Goal: Task Accomplishment & Management: Manage account settings

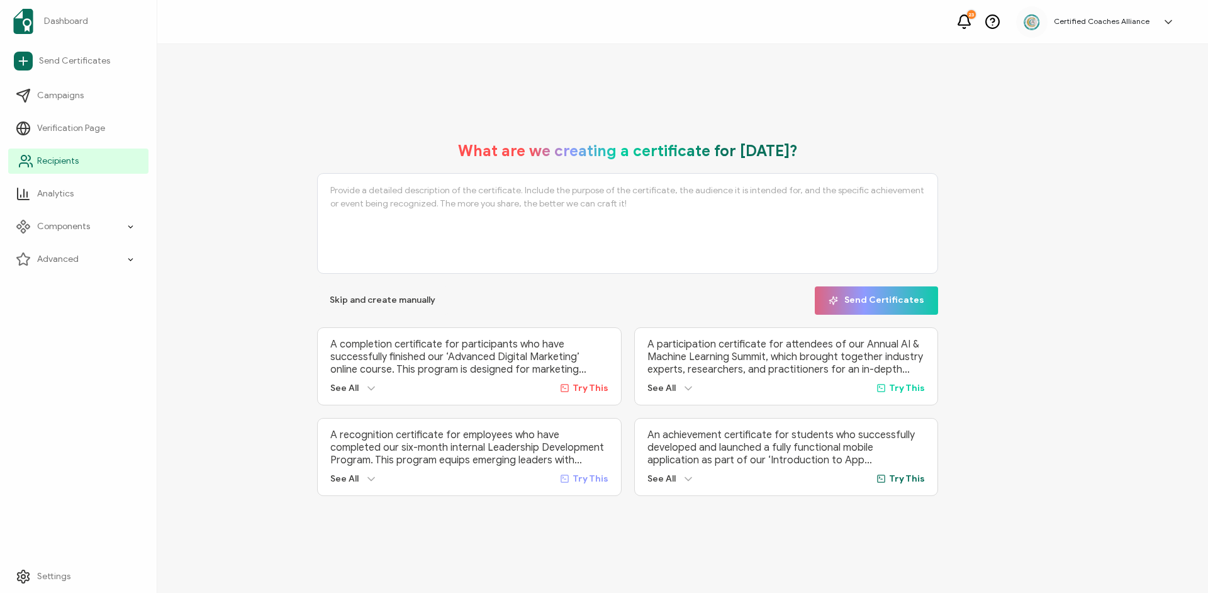
click at [40, 158] on span "Recipients" at bounding box center [58, 161] width 42 height 13
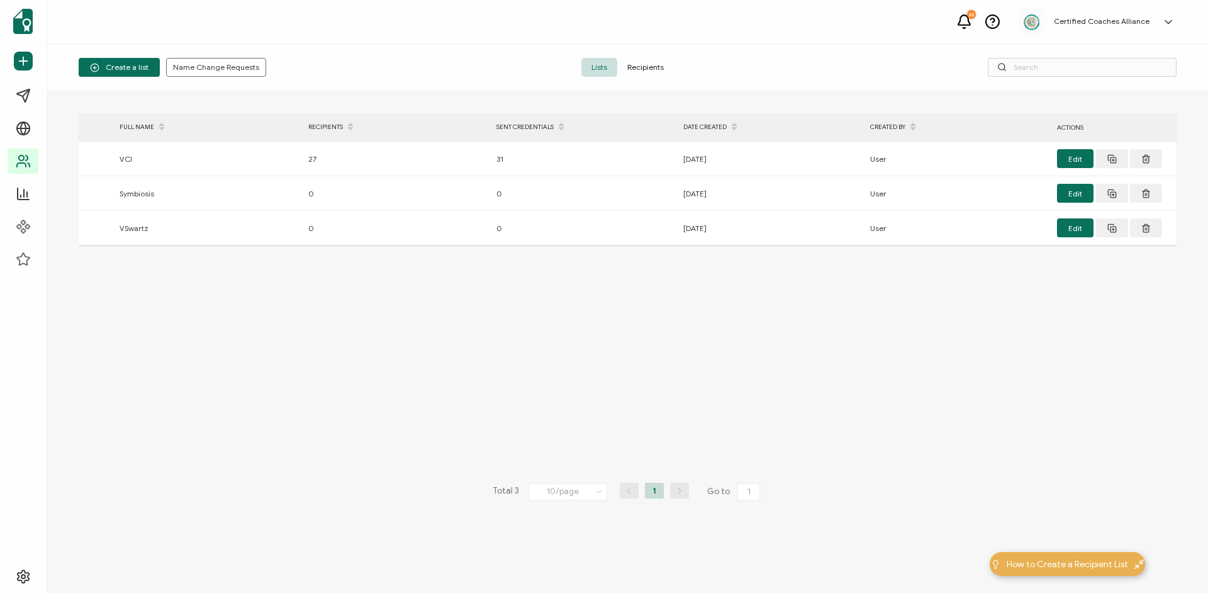
click at [655, 67] on span "Recipients" at bounding box center [645, 67] width 57 height 19
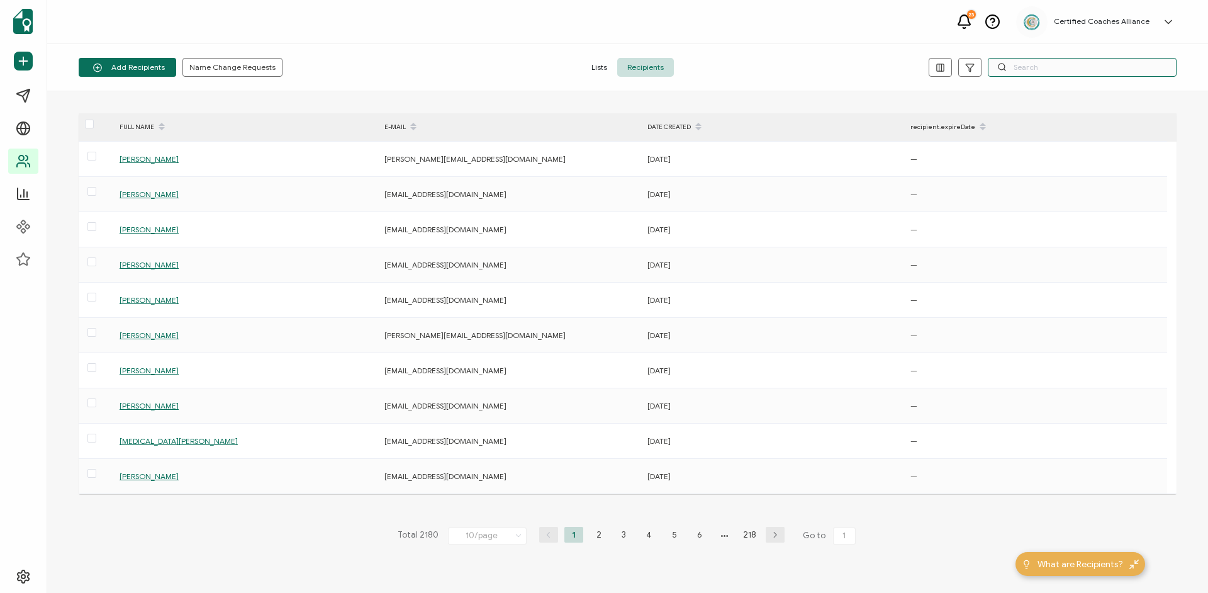
click at [1049, 75] on input "text" at bounding box center [1082, 67] width 189 height 19
paste input "[EMAIL_ADDRESS][DOMAIN_NAME]"
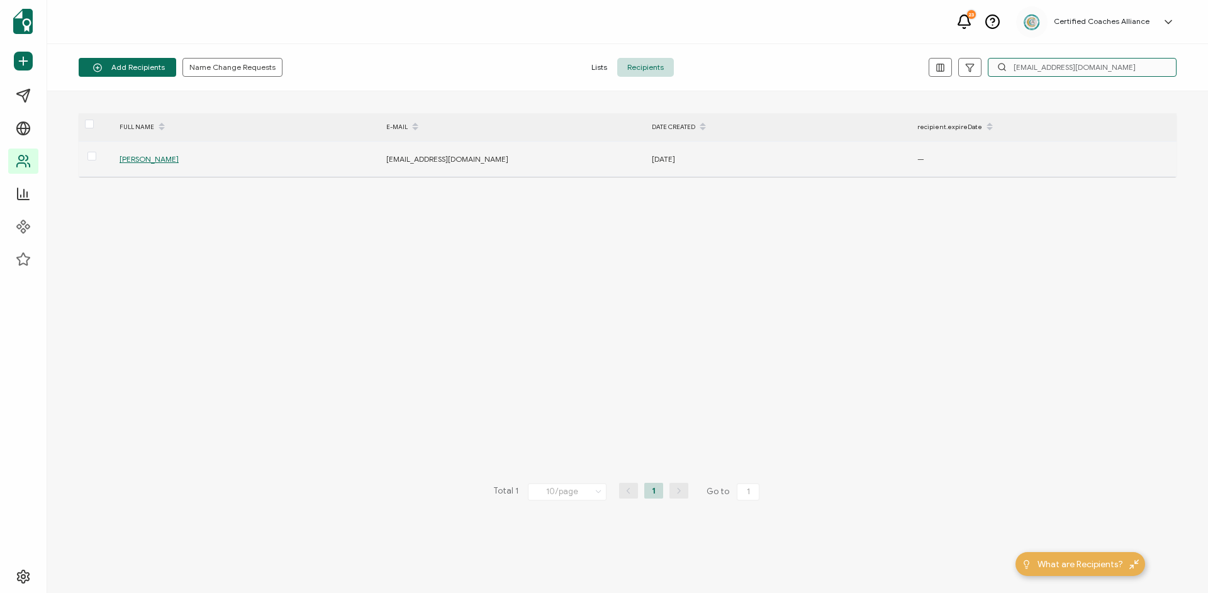
type input "[EMAIL_ADDRESS][DOMAIN_NAME]"
click at [165, 154] on div "[PERSON_NAME]" at bounding box center [246, 159] width 266 height 14
click at [169, 157] on span "[PERSON_NAME]" at bounding box center [149, 158] width 59 height 9
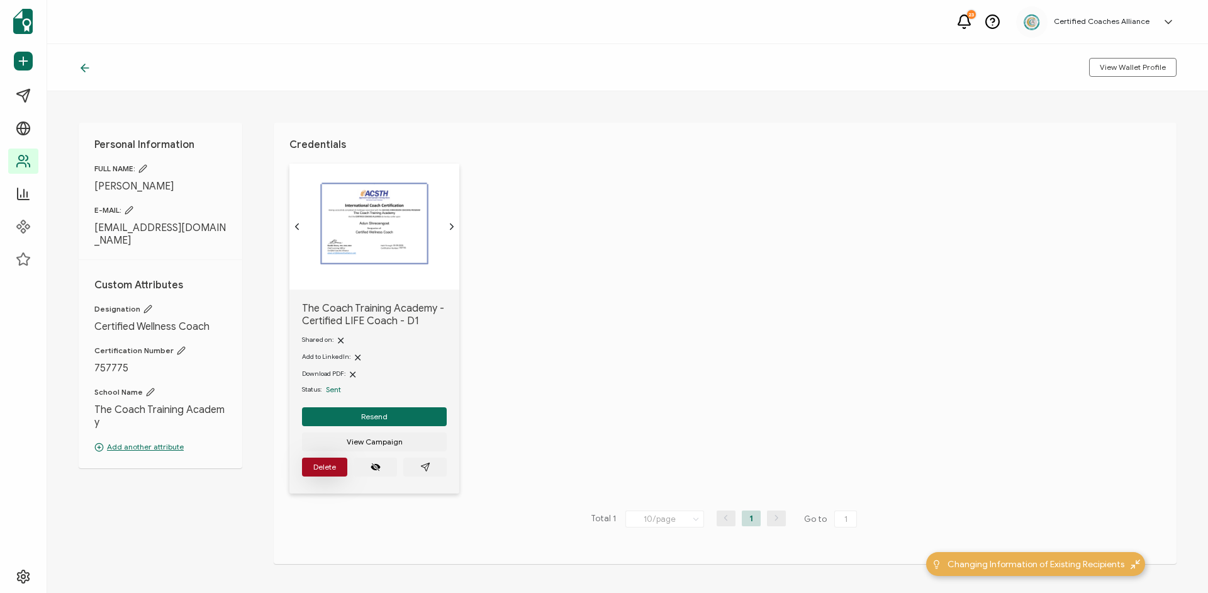
click at [327, 468] on button "Delete" at bounding box center [324, 467] width 45 height 19
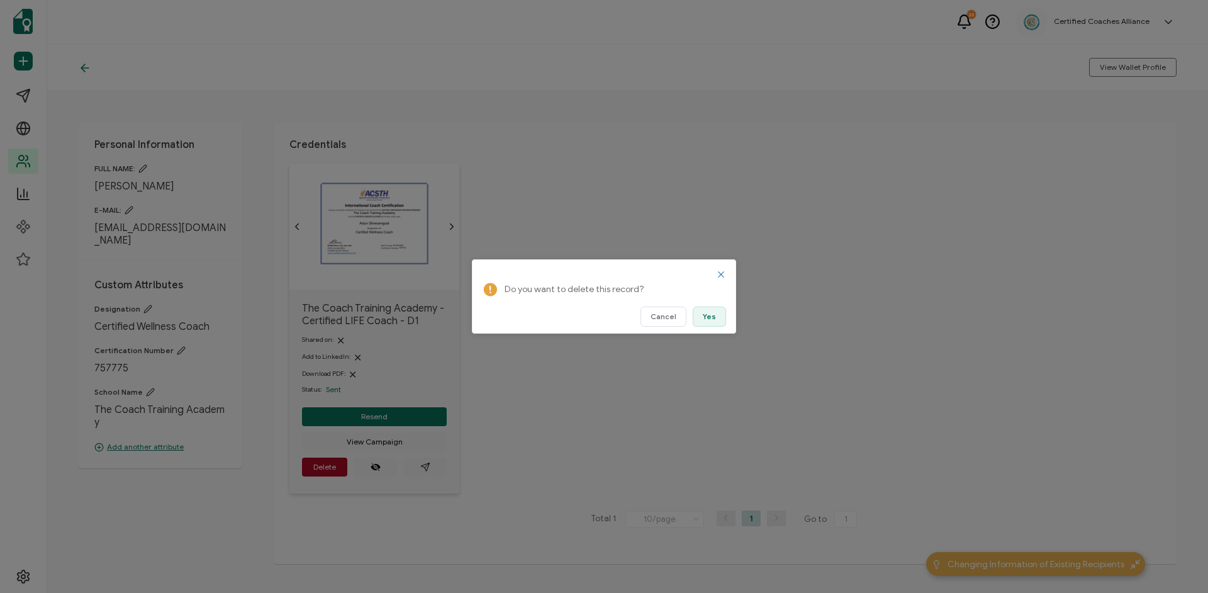
click at [712, 318] on span "Yes" at bounding box center [709, 317] width 13 height 8
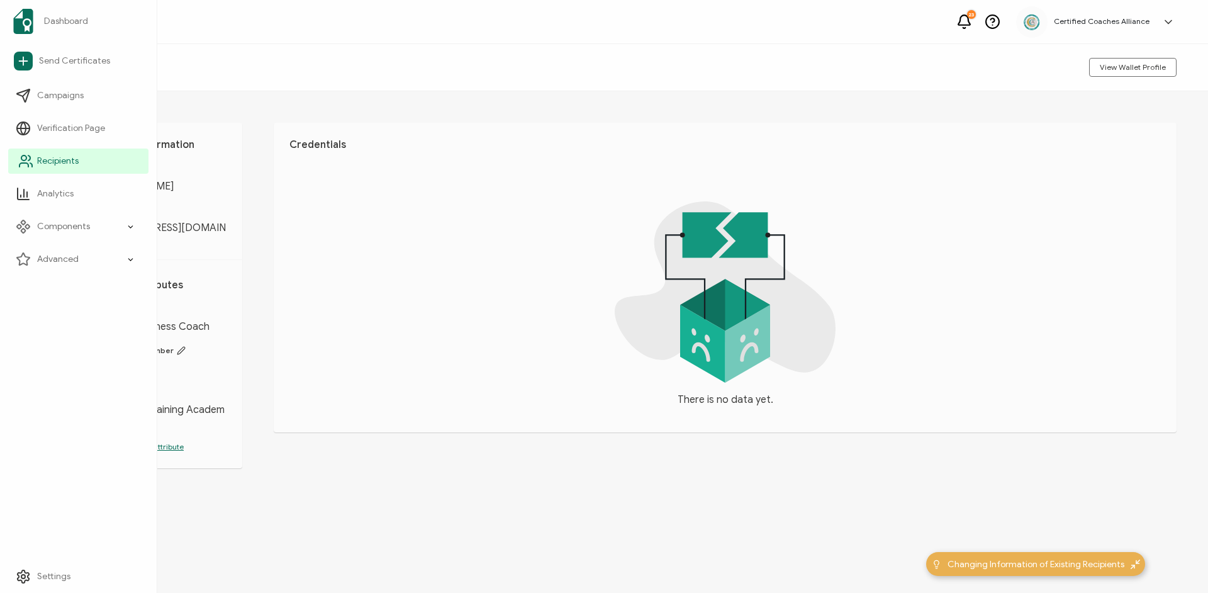
click at [38, 145] on li "Recipients" at bounding box center [78, 161] width 140 height 33
click at [54, 161] on span "Recipients" at bounding box center [58, 161] width 42 height 13
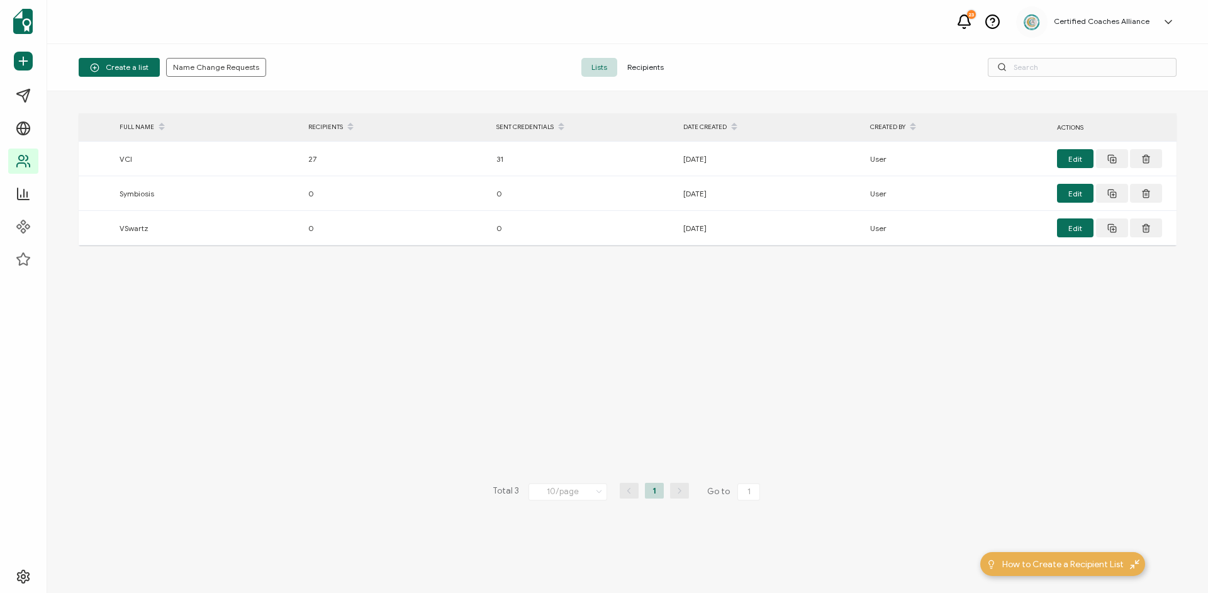
click at [650, 69] on span "Recipients" at bounding box center [645, 67] width 57 height 19
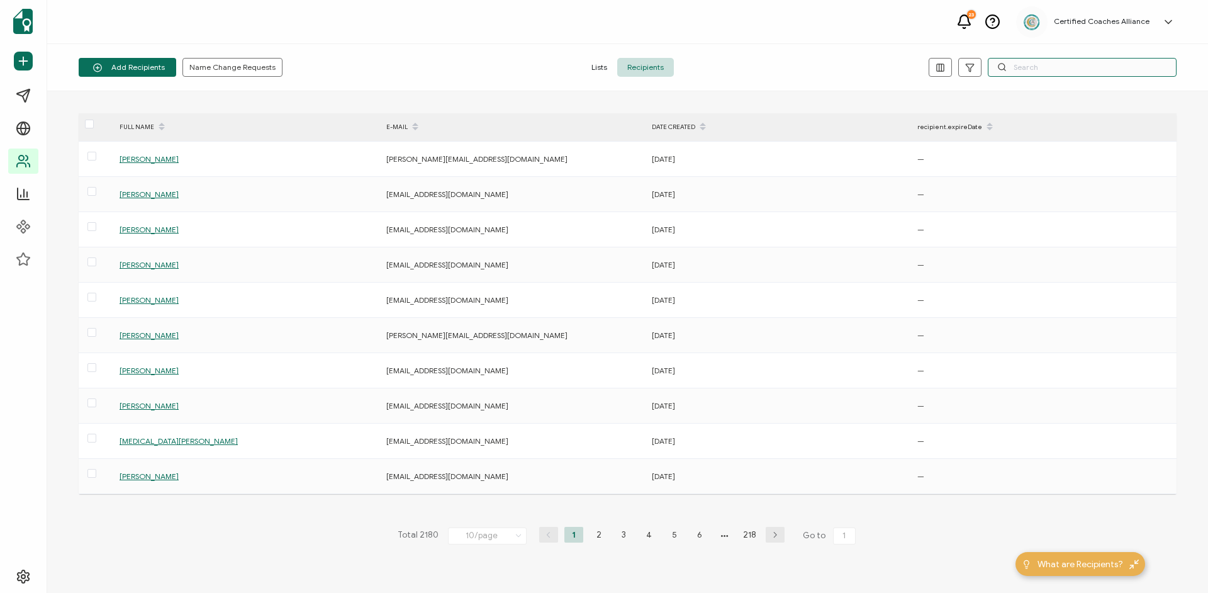
click at [1058, 65] on input "text" at bounding box center [1082, 67] width 189 height 19
paste input "[PERSON_NAME][EMAIL_ADDRESS][DOMAIN_NAME]"
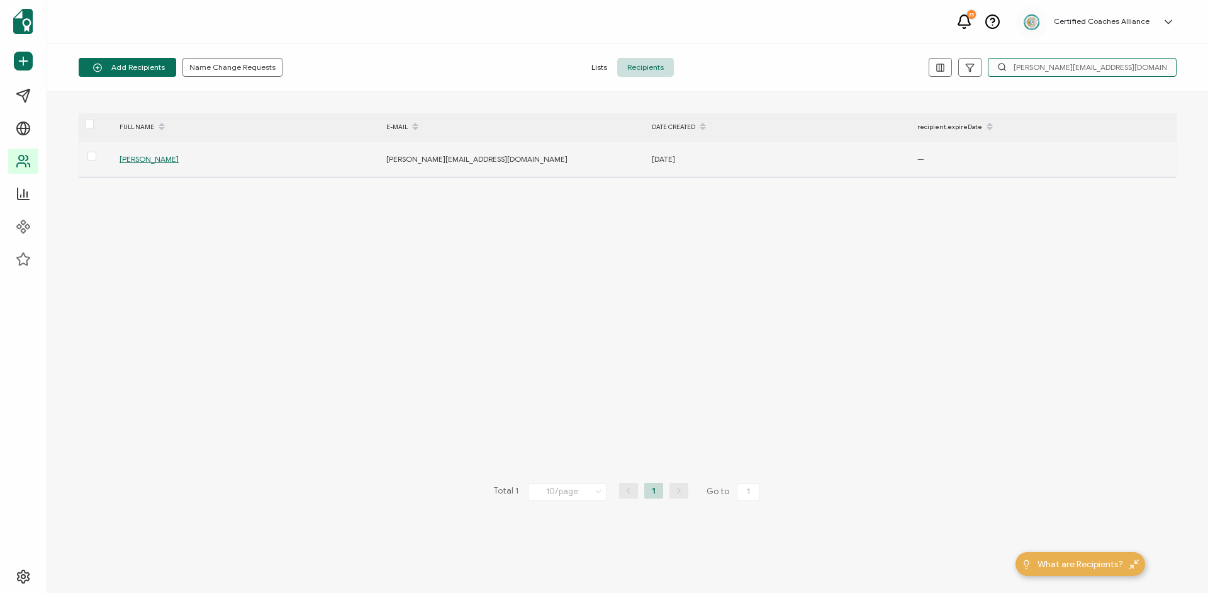
type input "[PERSON_NAME][EMAIL_ADDRESS][DOMAIN_NAME]"
click at [144, 158] on span "[PERSON_NAME]" at bounding box center [149, 158] width 59 height 9
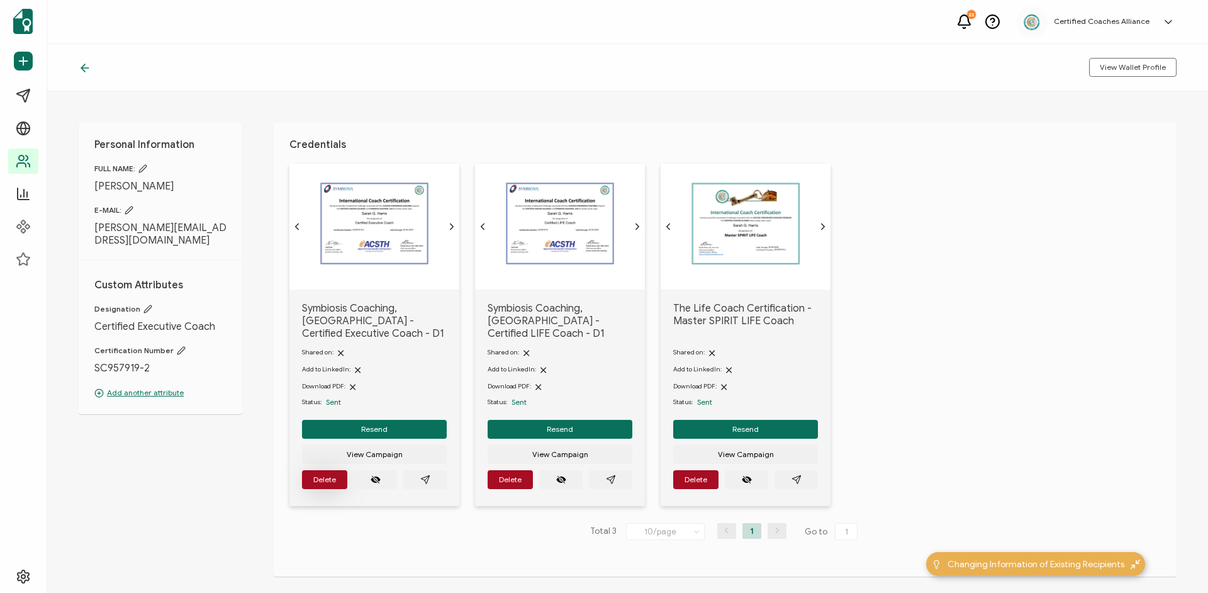
click at [315, 476] on span "Delete" at bounding box center [324, 480] width 23 height 8
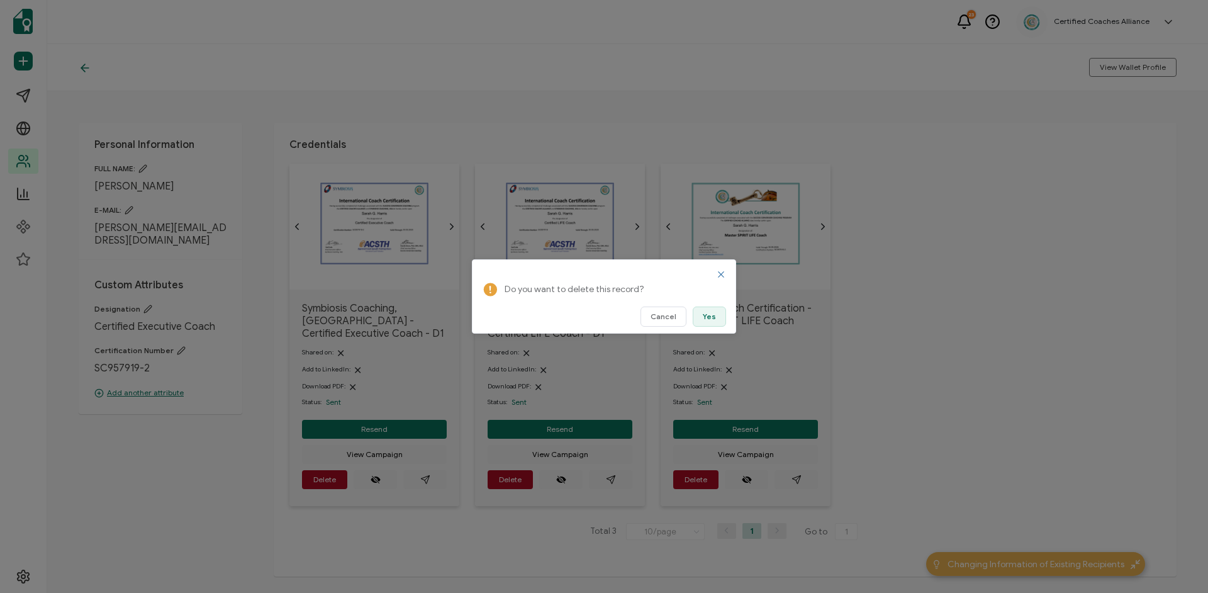
click at [706, 314] on span "Yes" at bounding box center [709, 317] width 13 height 8
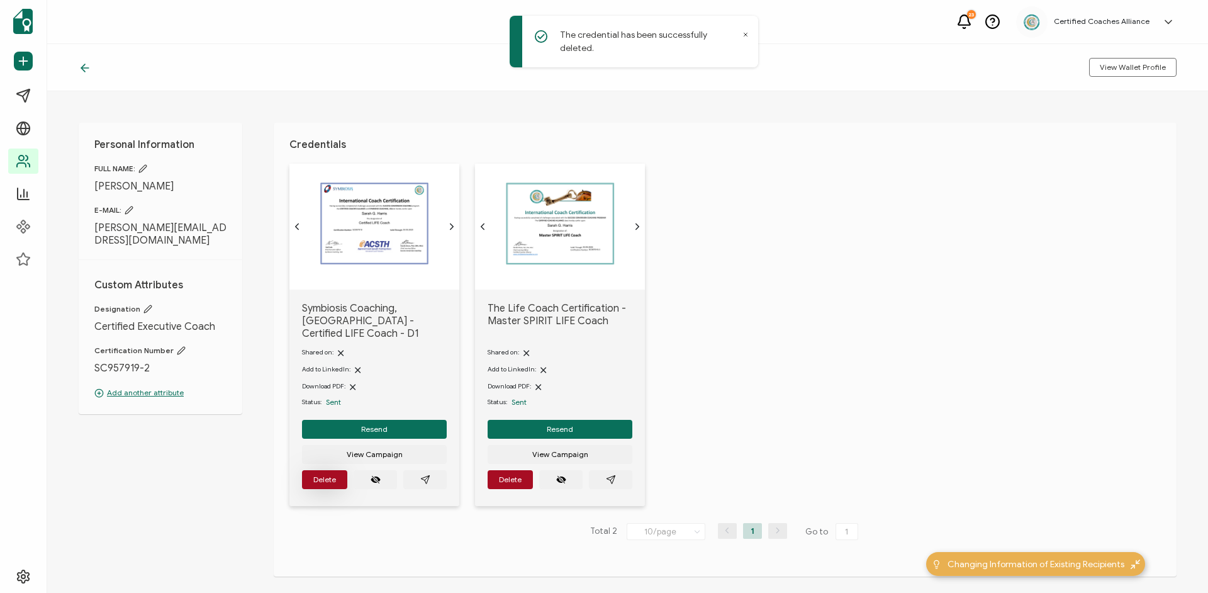
click at [323, 476] on span "Delete" at bounding box center [324, 480] width 23 height 8
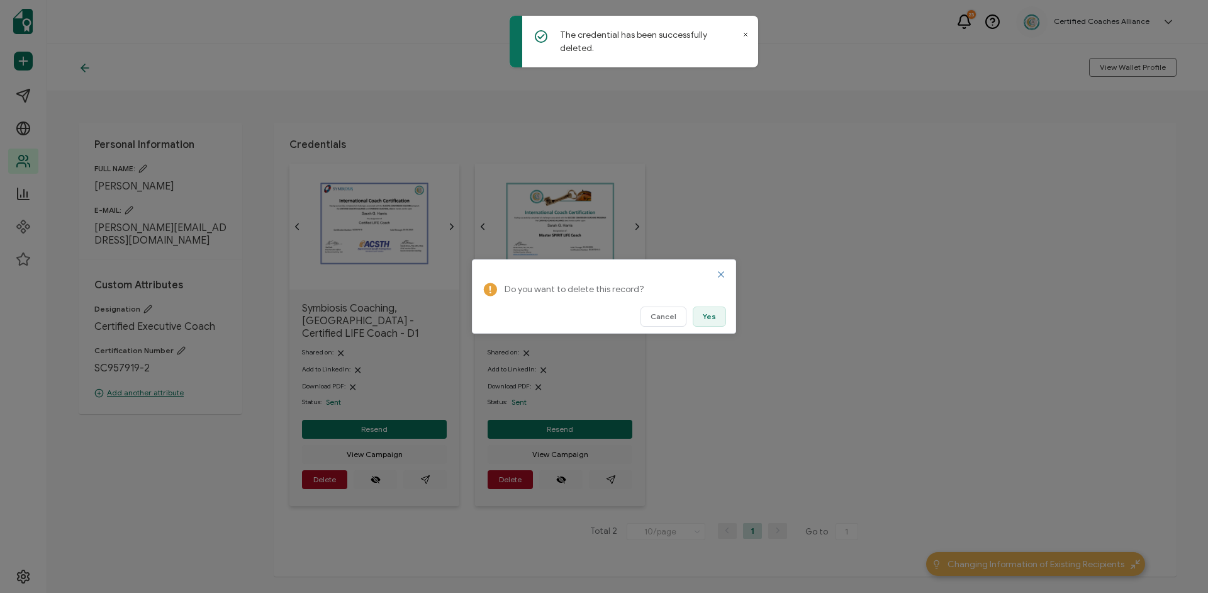
click at [708, 313] on span "Yes" at bounding box center [709, 317] width 13 height 8
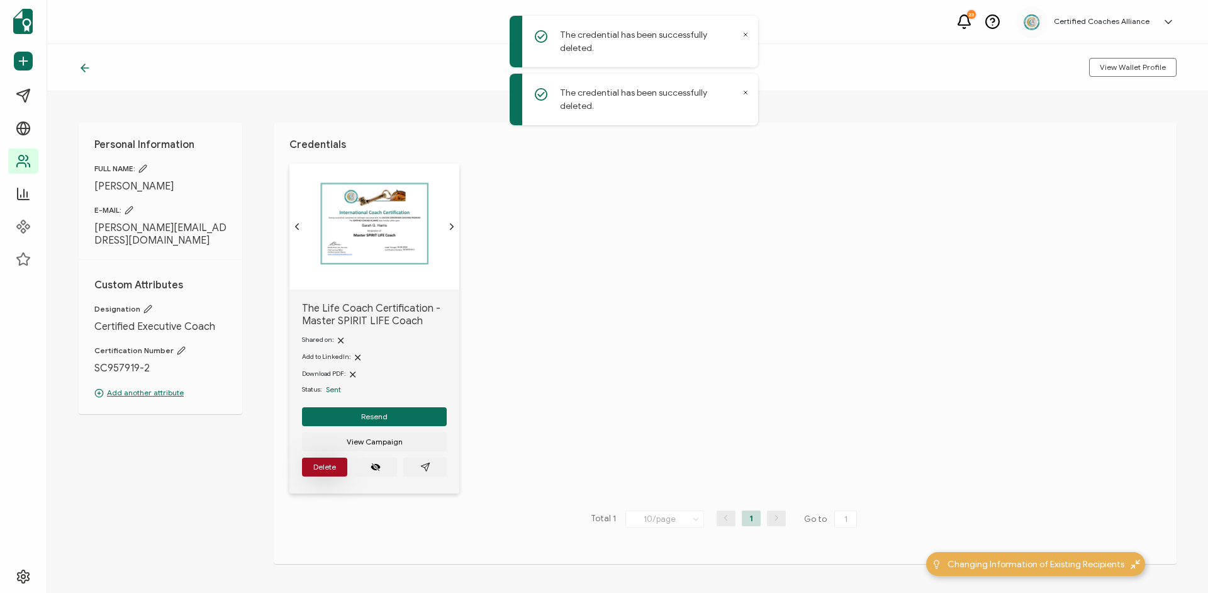
click at [334, 471] on span "Delete" at bounding box center [324, 467] width 23 height 8
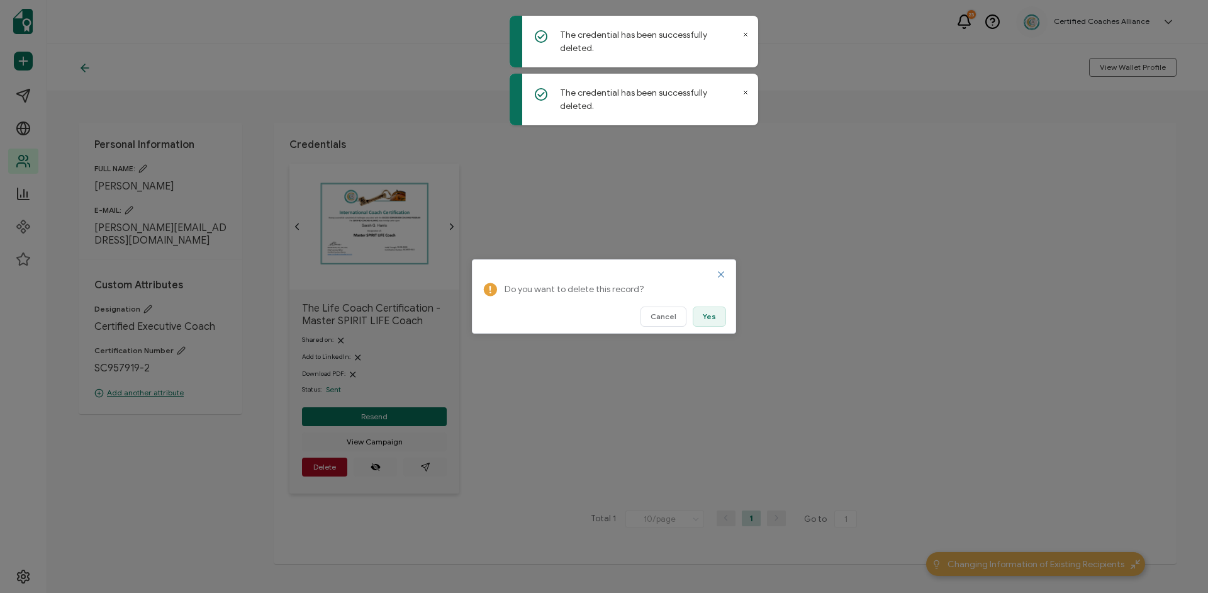
click at [707, 316] on span "Yes" at bounding box center [709, 317] width 13 height 8
